Goal: Navigation & Orientation: Find specific page/section

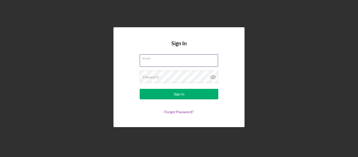
type input "[PERSON_NAME][EMAIL_ADDRESS][DOMAIN_NAME]"
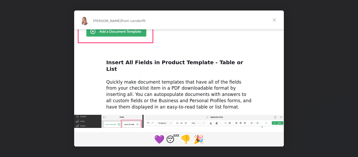
scroll to position [308, 0]
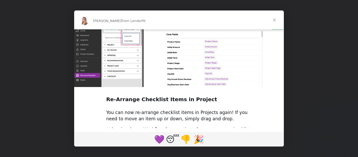
click at [273, 19] on span "Close" at bounding box center [274, 19] width 19 height 19
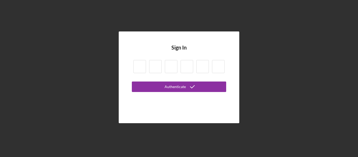
click at [137, 65] on input at bounding box center [139, 66] width 13 height 13
type input "5"
type input "2"
type input "5"
type input "8"
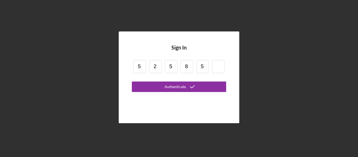
type input "5"
type input "4"
click at [132, 81] on button "Authenticate" at bounding box center [179, 86] width 94 height 10
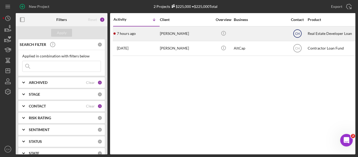
click at [297, 34] on text "CH" at bounding box center [297, 34] width 4 height 4
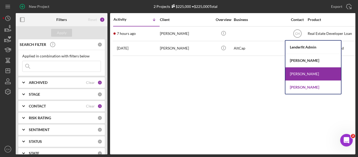
click at [295, 84] on div "[PERSON_NAME]" at bounding box center [313, 87] width 56 height 13
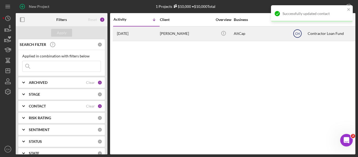
click at [296, 32] on text "CH" at bounding box center [297, 34] width 4 height 4
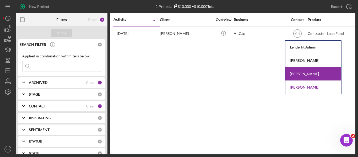
click at [300, 88] on div "[PERSON_NAME]" at bounding box center [313, 87] width 56 height 13
